Goal: Task Accomplishment & Management: Complete application form

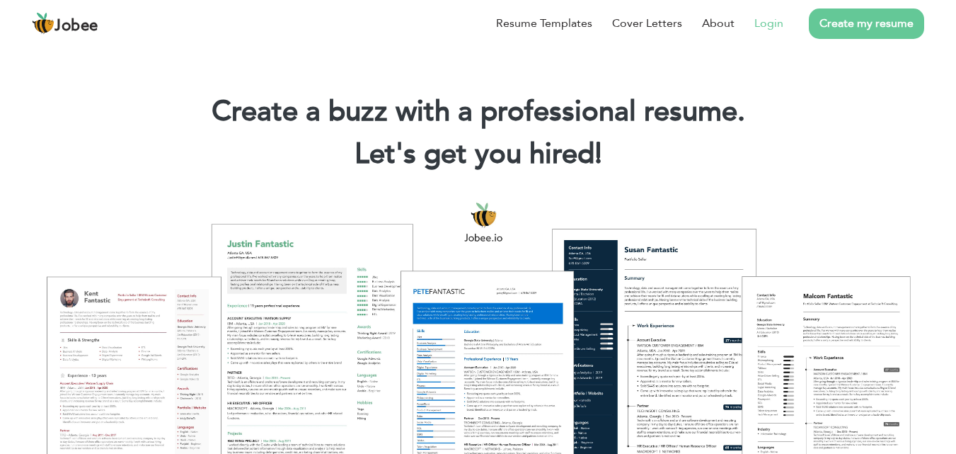
click at [769, 17] on link "Login" at bounding box center [769, 23] width 29 height 17
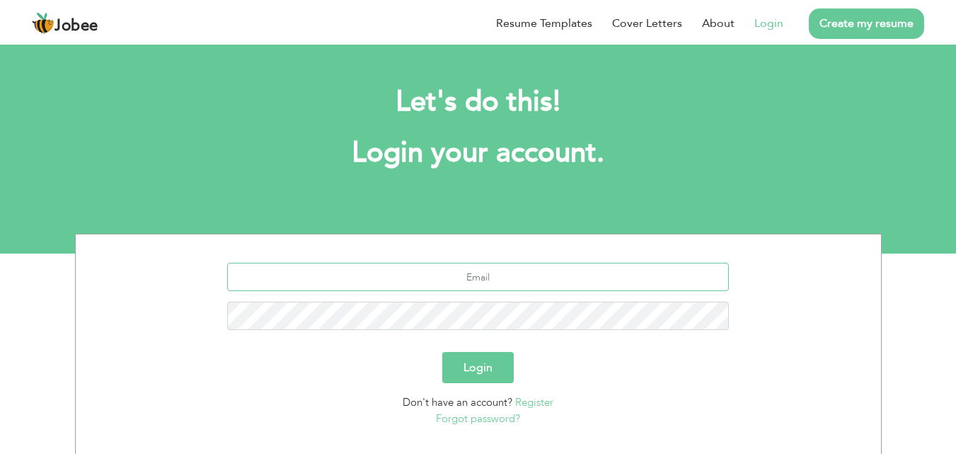
click at [451, 268] on input "text" at bounding box center [478, 277] width 502 height 28
type input "emanajmal477@gmail.com"
click at [468, 377] on button "Login" at bounding box center [477, 367] width 71 height 31
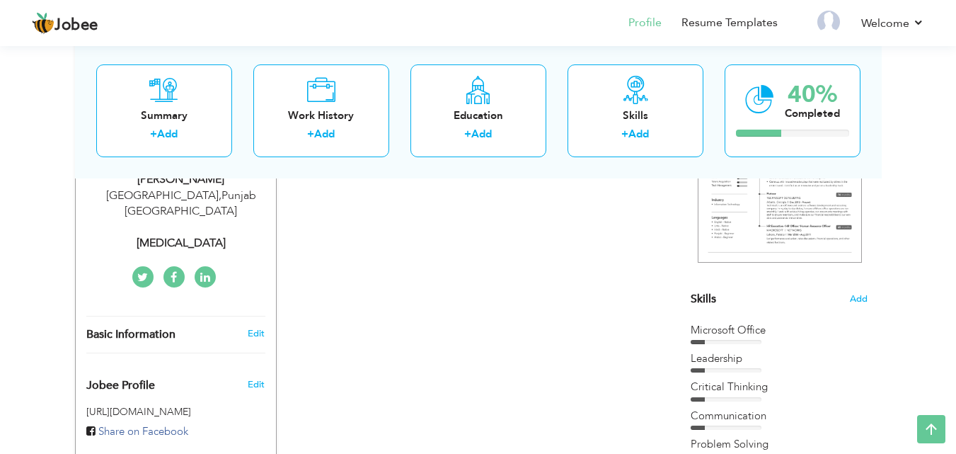
scroll to position [253, 0]
click at [315, 127] on link "Add" at bounding box center [324, 134] width 21 height 14
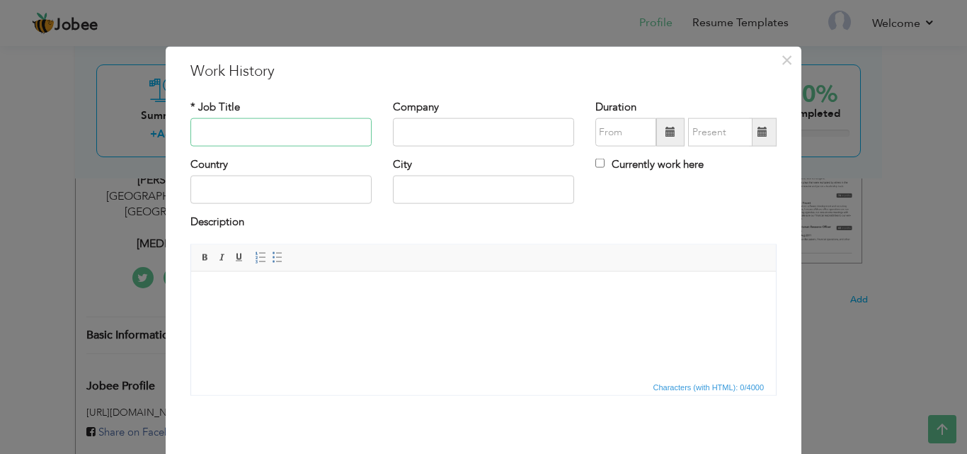
click at [224, 131] on input "text" at bounding box center [280, 132] width 181 height 28
click at [231, 127] on input "text" at bounding box center [280, 132] width 181 height 28
type input "Trainee"
click at [415, 139] on input "text" at bounding box center [483, 132] width 181 height 28
type input "[GEOGRAPHIC_DATA]"
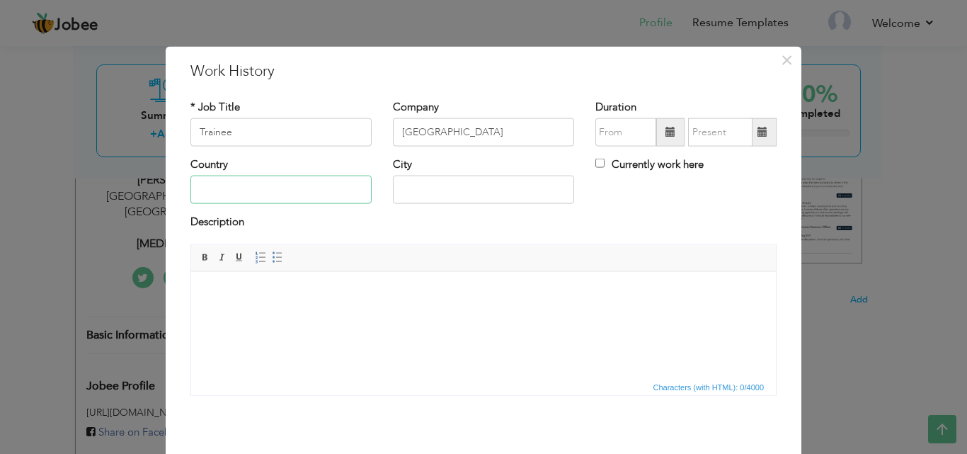
click at [293, 198] on input "text" at bounding box center [280, 190] width 181 height 28
type input "p"
type input "[GEOGRAPHIC_DATA]"
click at [440, 192] on input "text" at bounding box center [483, 190] width 181 height 28
click at [400, 191] on input "Lhore" at bounding box center [483, 190] width 181 height 28
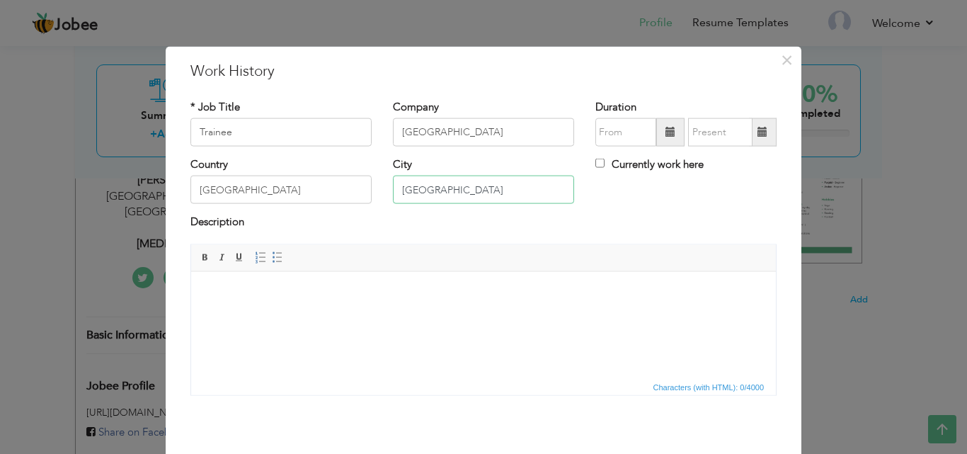
type input "[GEOGRAPHIC_DATA]"
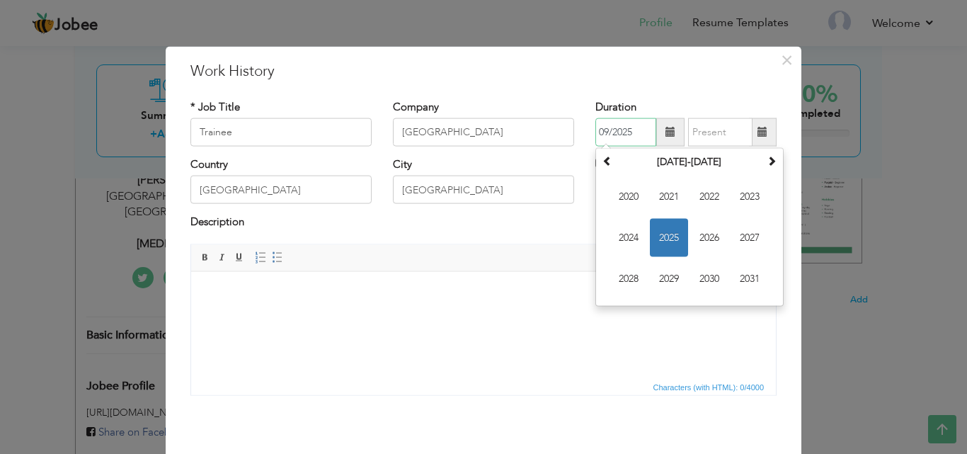
click at [641, 134] on input "09/2025" at bounding box center [625, 132] width 61 height 28
click at [601, 130] on input "09/2025" at bounding box center [625, 132] width 61 height 28
click at [604, 130] on input "09/2025" at bounding box center [625, 132] width 61 height 28
click at [623, 231] on span "2024" at bounding box center [628, 238] width 38 height 38
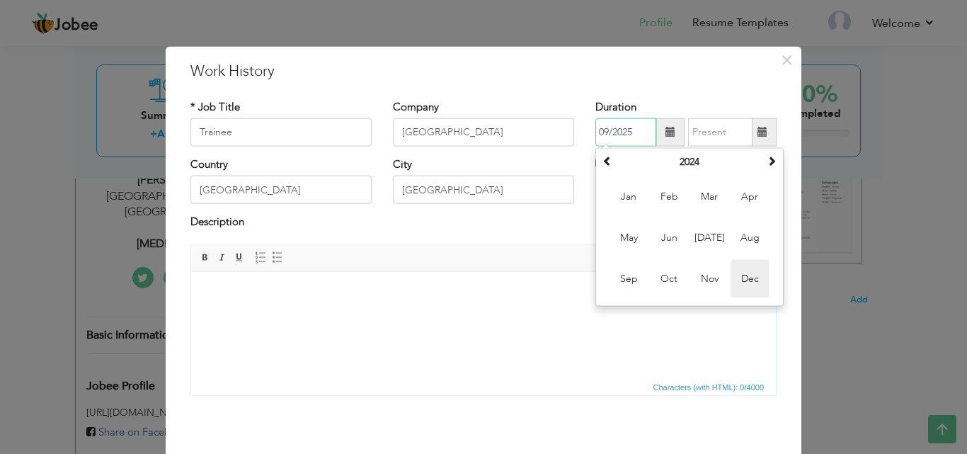
click at [735, 270] on span "Dec" at bounding box center [750, 279] width 38 height 38
type input "12/2024"
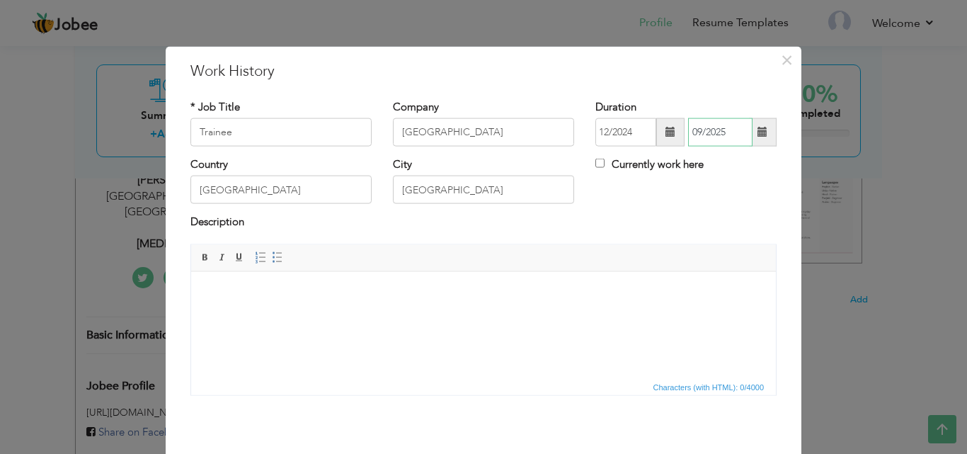
click at [692, 132] on input "09/2025" at bounding box center [720, 132] width 64 height 28
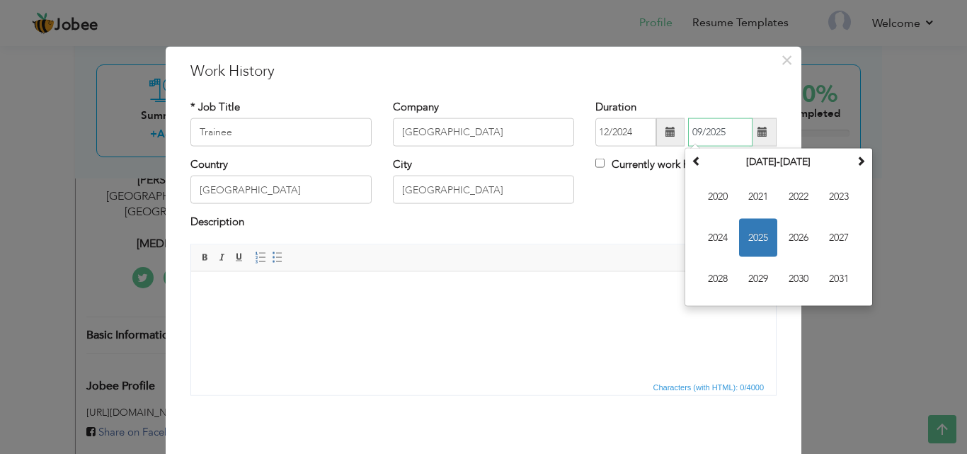
click at [760, 227] on span "2025" at bounding box center [758, 238] width 38 height 38
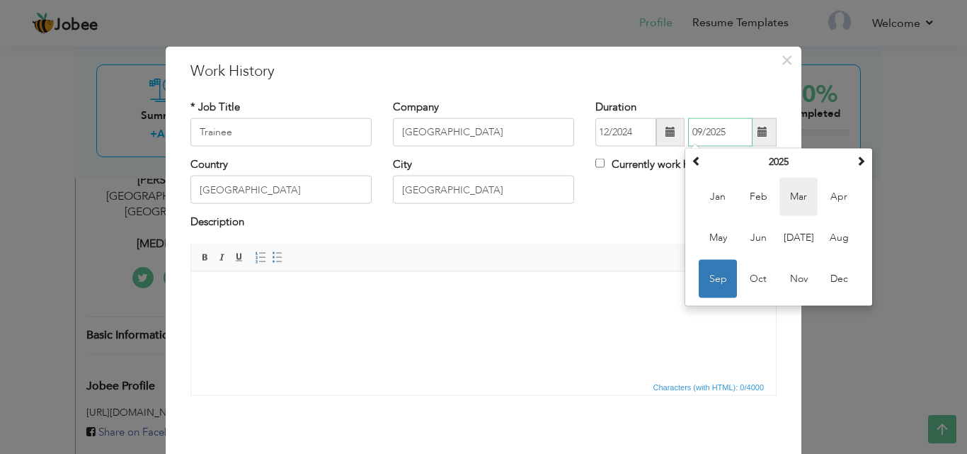
click at [798, 194] on span "Mar" at bounding box center [798, 197] width 38 height 38
type input "03/2025"
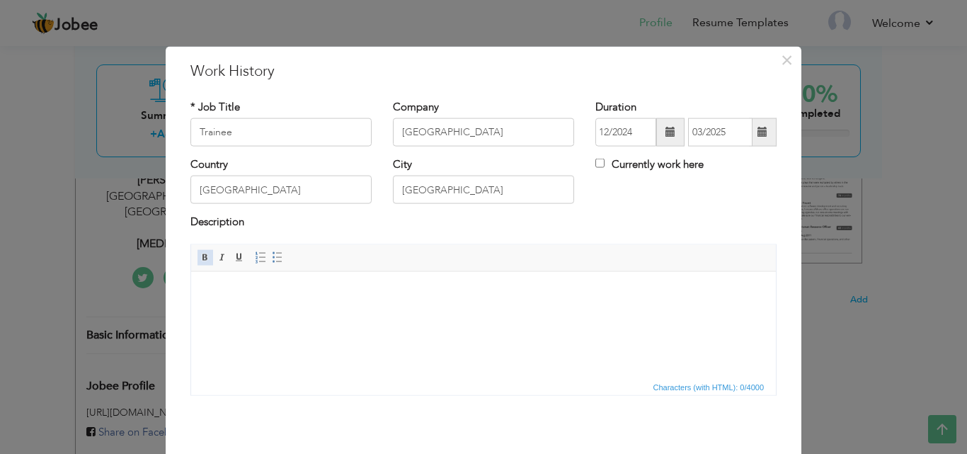
click at [200, 255] on span at bounding box center [205, 256] width 11 height 11
click at [202, 290] on html at bounding box center [483, 292] width 585 height 43
click at [782, 63] on span "×" at bounding box center [787, 59] width 12 height 25
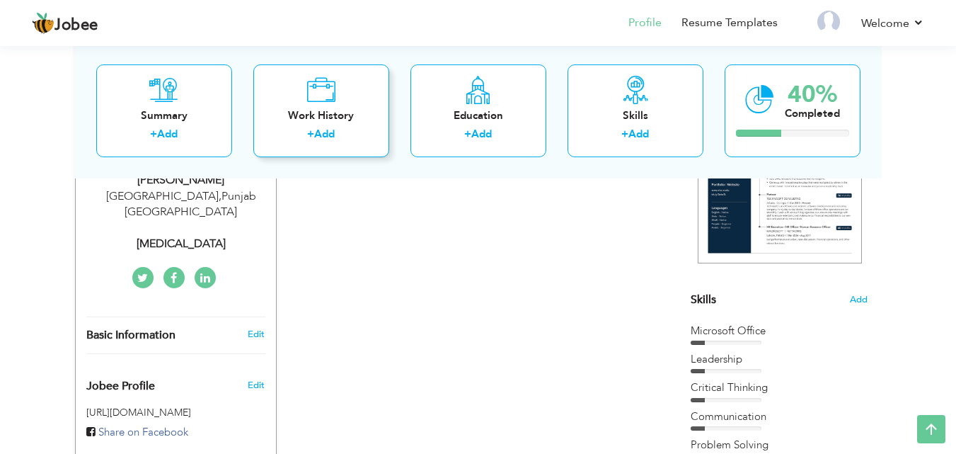
click at [324, 127] on link "Add" at bounding box center [324, 134] width 21 height 14
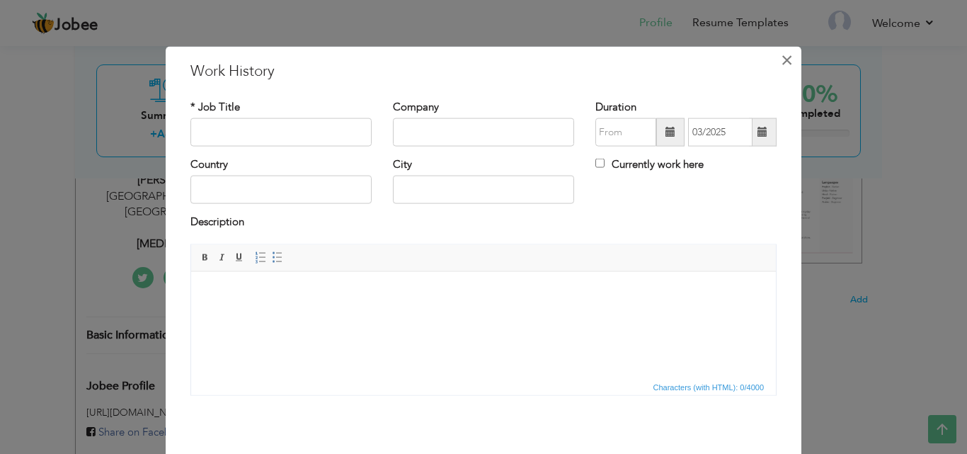
click at [783, 62] on span "×" at bounding box center [787, 59] width 12 height 25
